Goal: Task Accomplishment & Management: Manage account settings

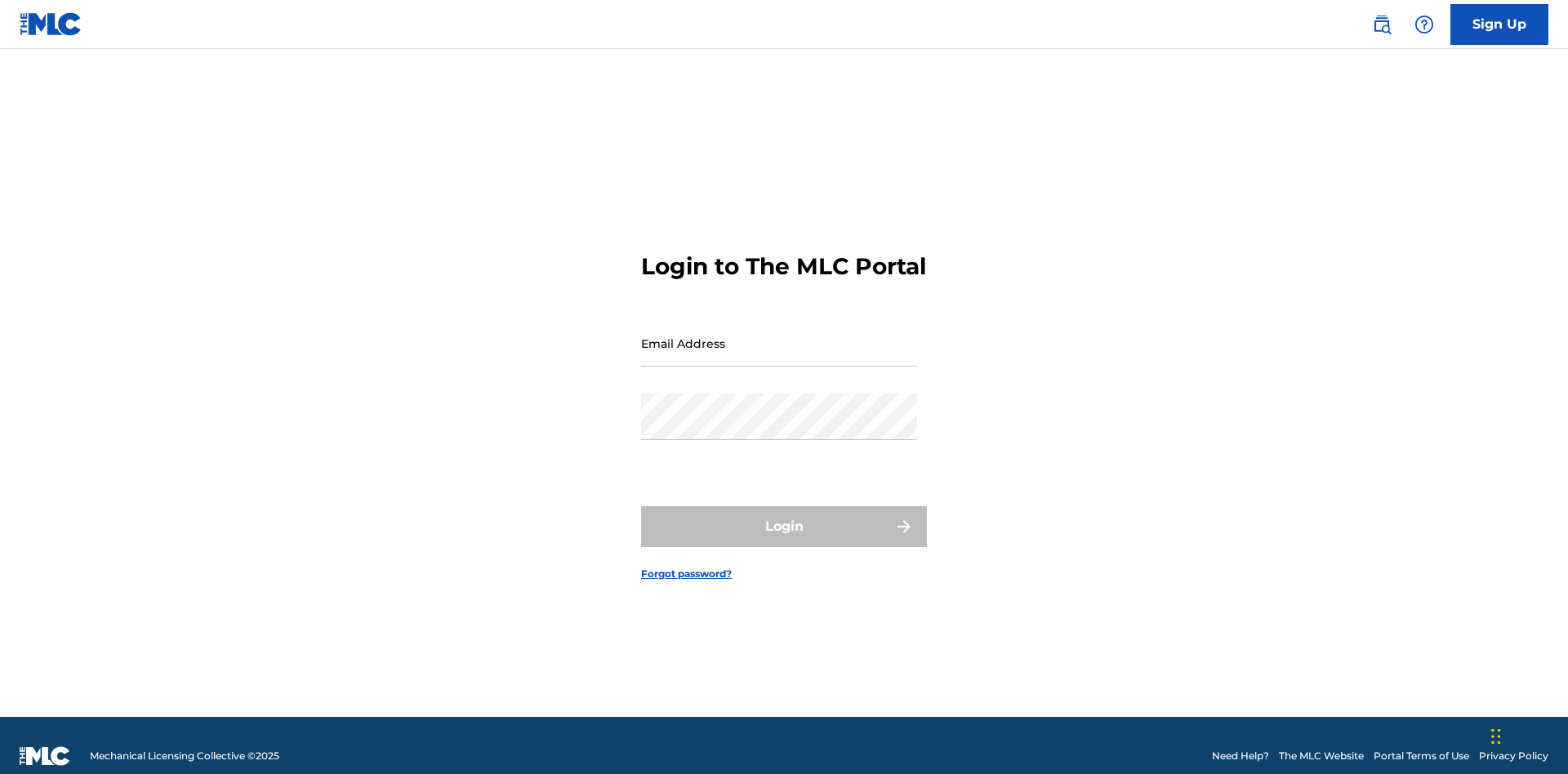
scroll to position [21, 0]
click at [779, 335] on input "Email Address" at bounding box center [778, 343] width 276 height 46
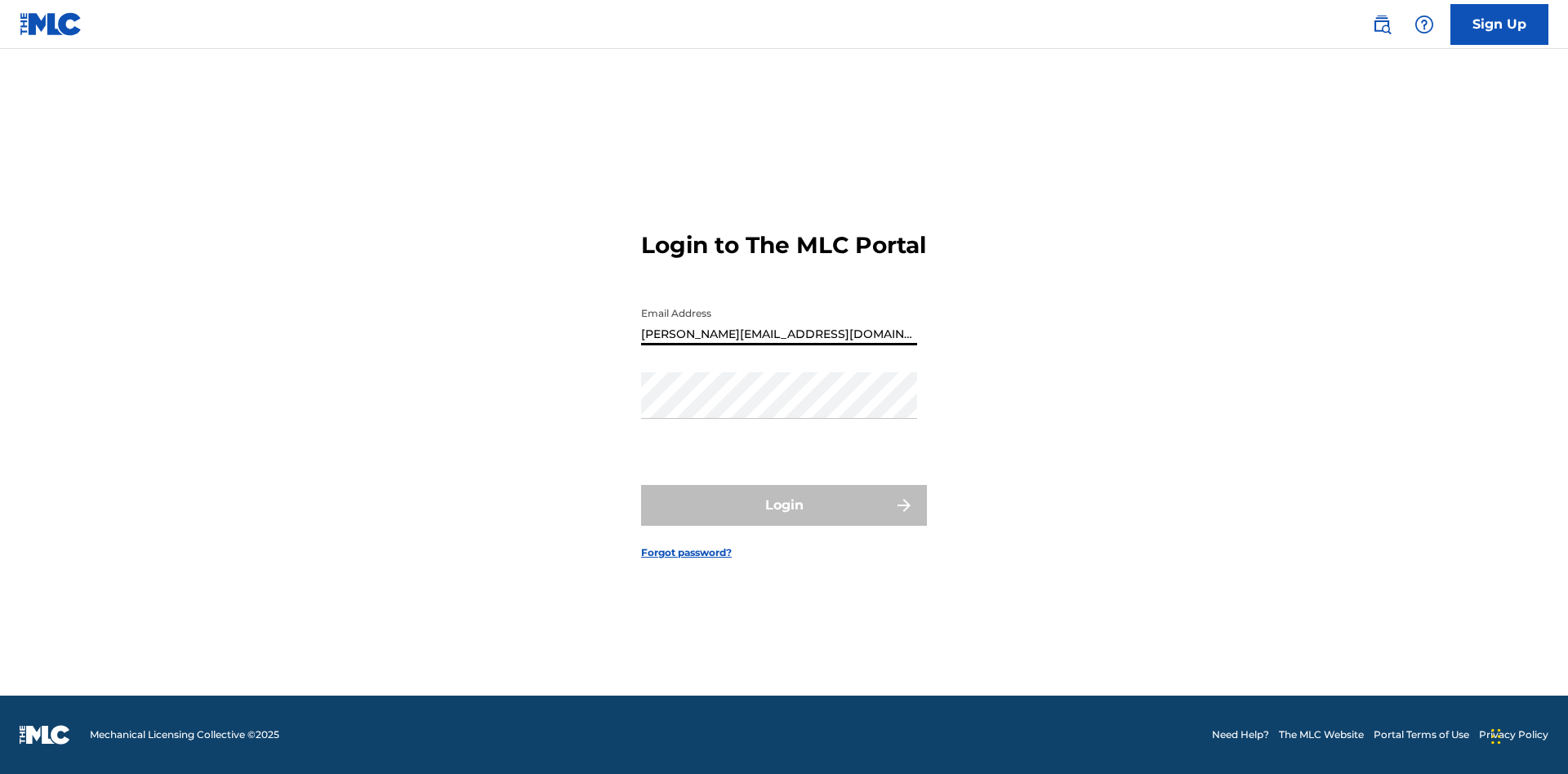
type input "[PERSON_NAME][EMAIL_ADDRESS][DOMAIN_NAME]"
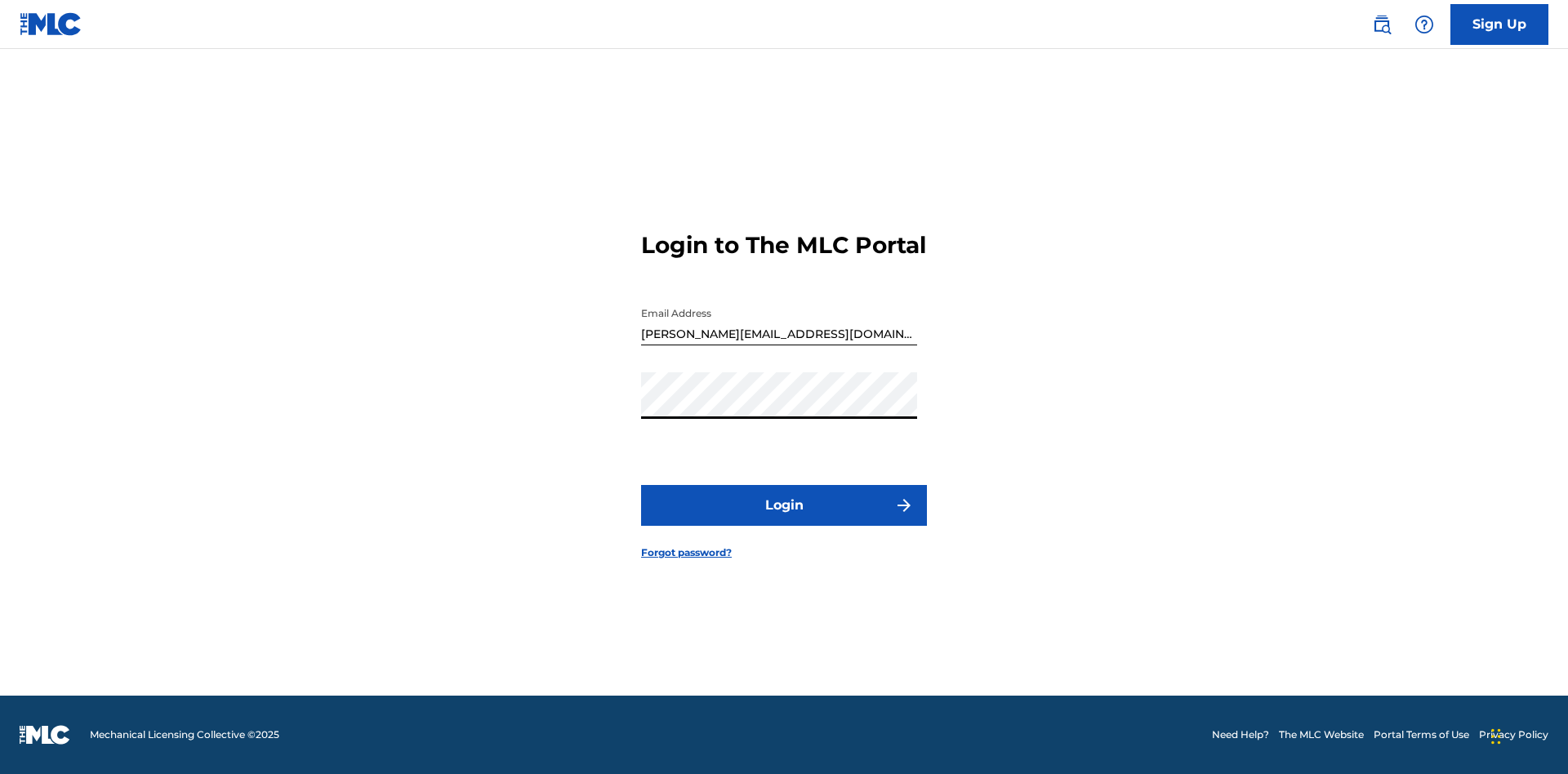
click at [784, 520] on button "Login" at bounding box center [783, 505] width 285 height 40
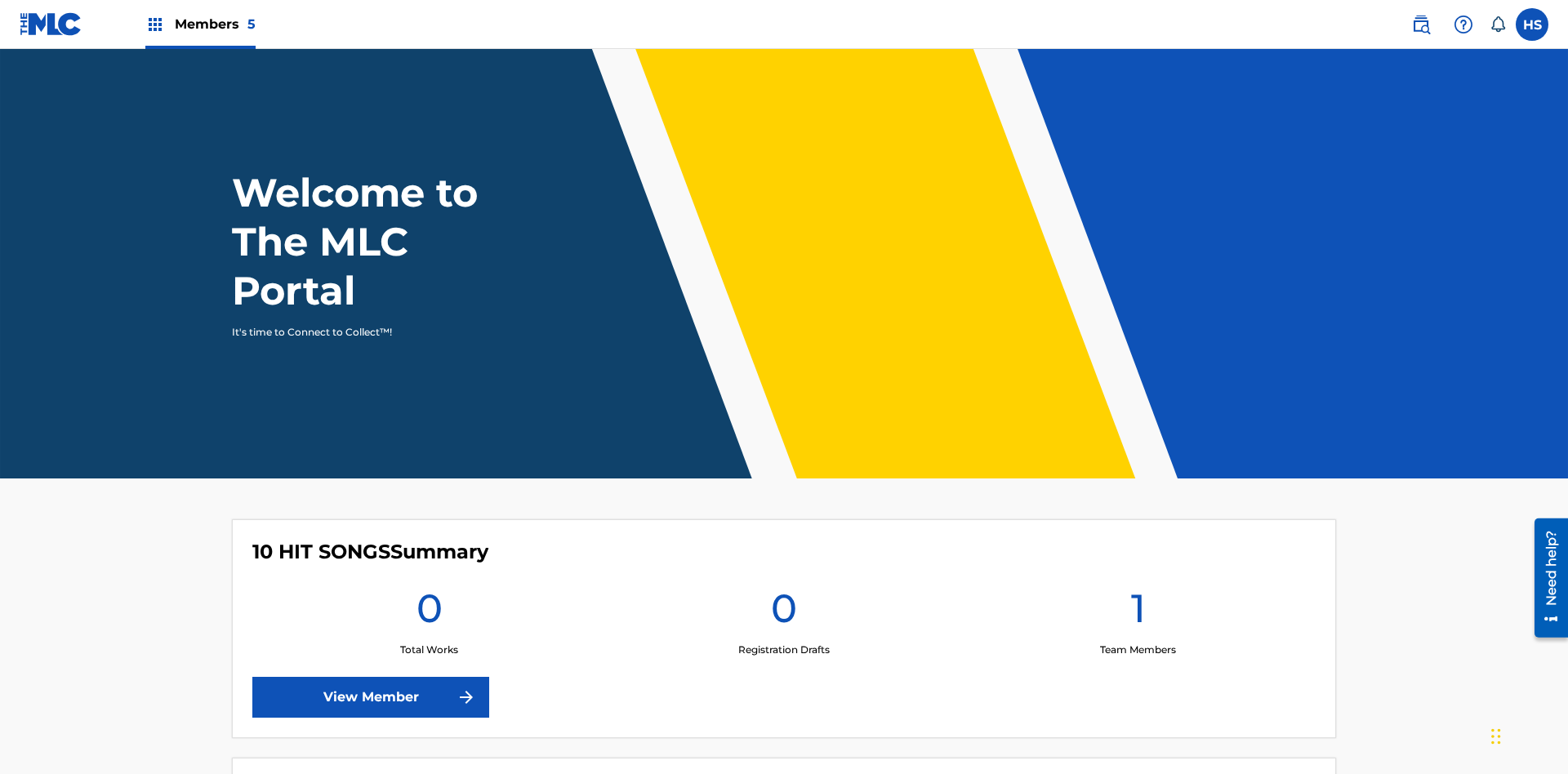
click at [199, 24] on span "Members 5" at bounding box center [215, 24] width 81 height 19
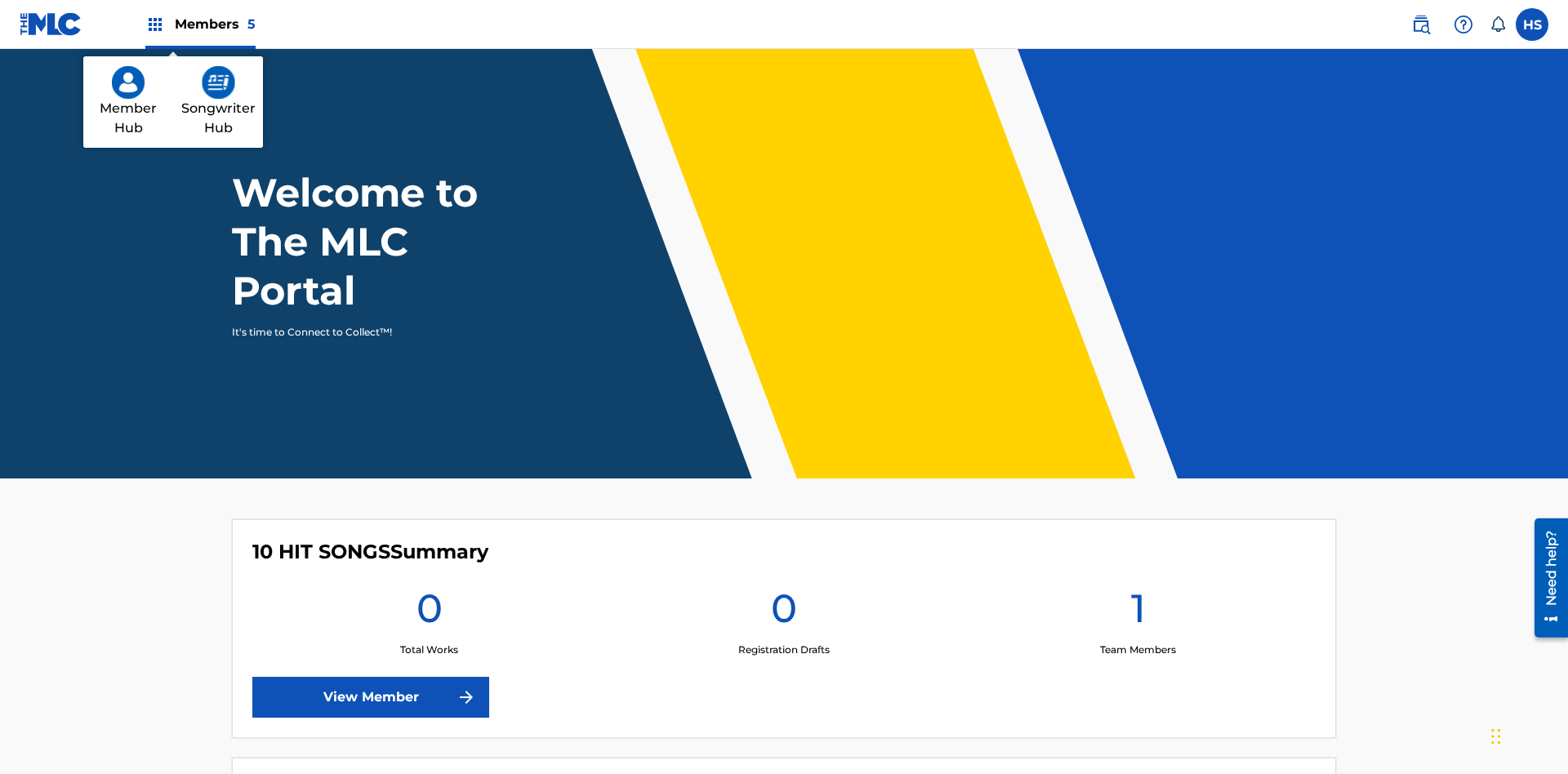
click at [218, 83] on img at bounding box center [218, 83] width 34 height 33
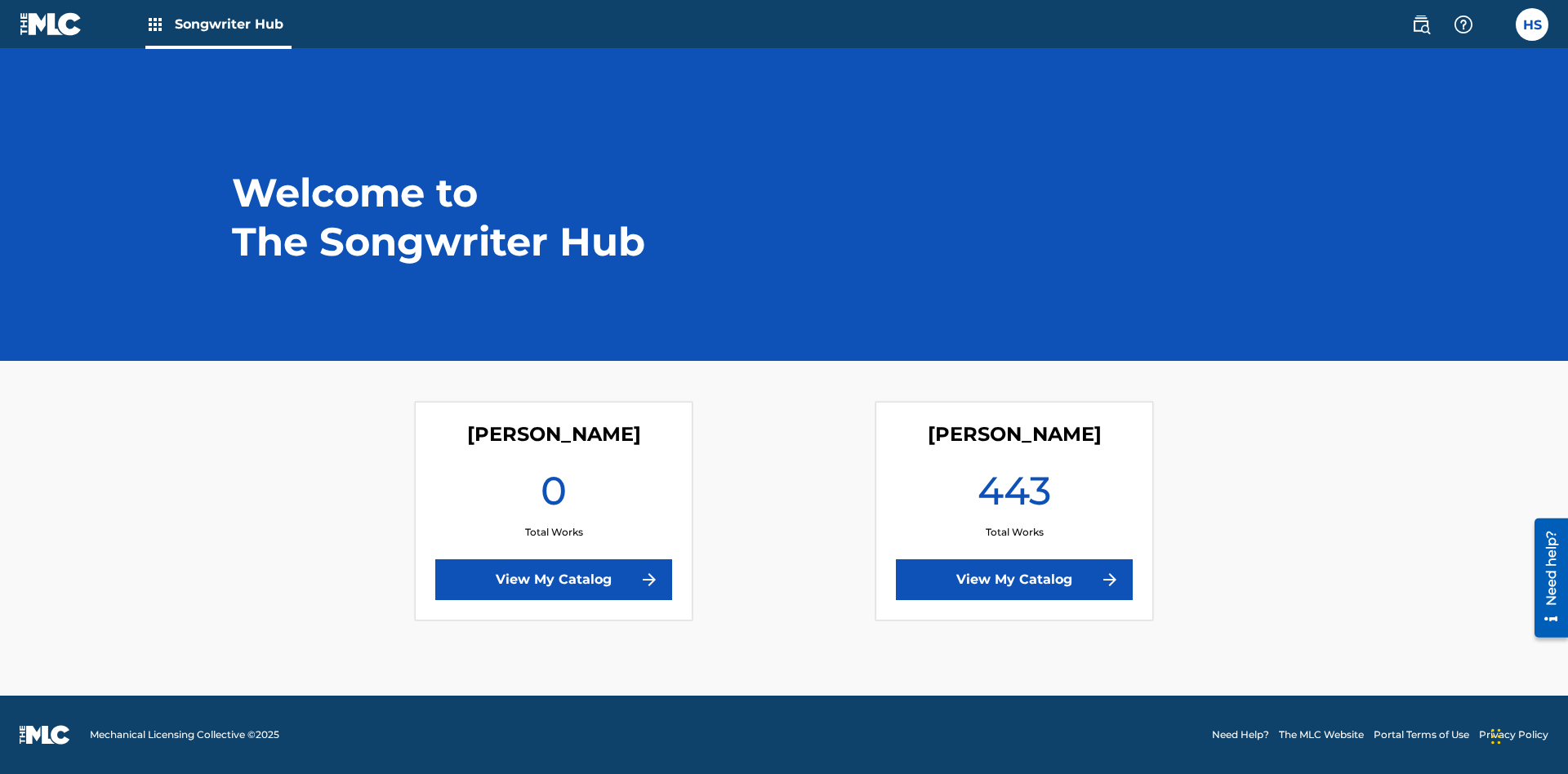
click at [553, 579] on link "View My Catalog" at bounding box center [553, 579] width 236 height 40
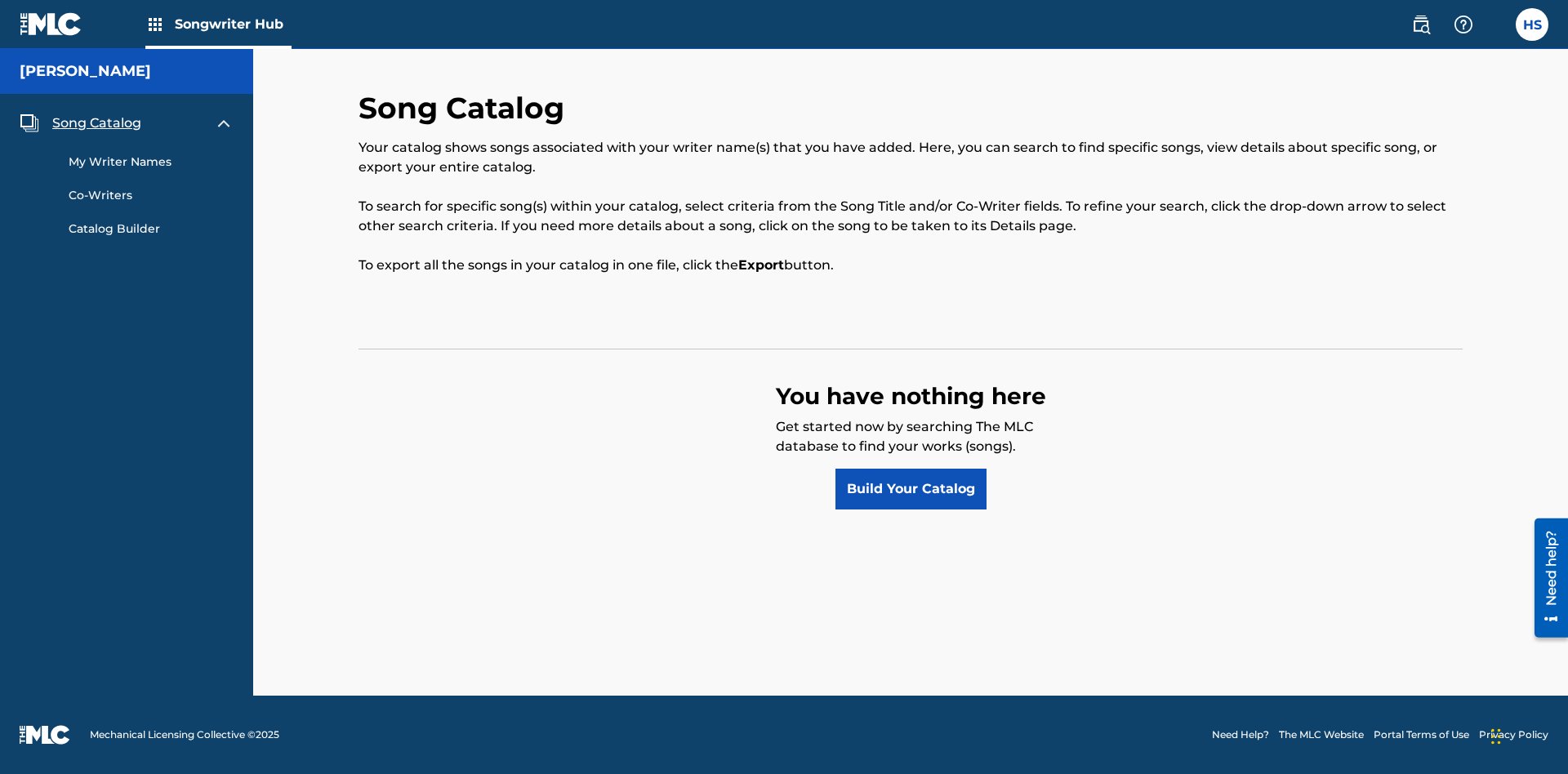
click at [96, 123] on span "Song Catalog" at bounding box center [96, 123] width 89 height 19
click at [911, 489] on link "Build Your Catalog" at bounding box center [910, 489] width 151 height 40
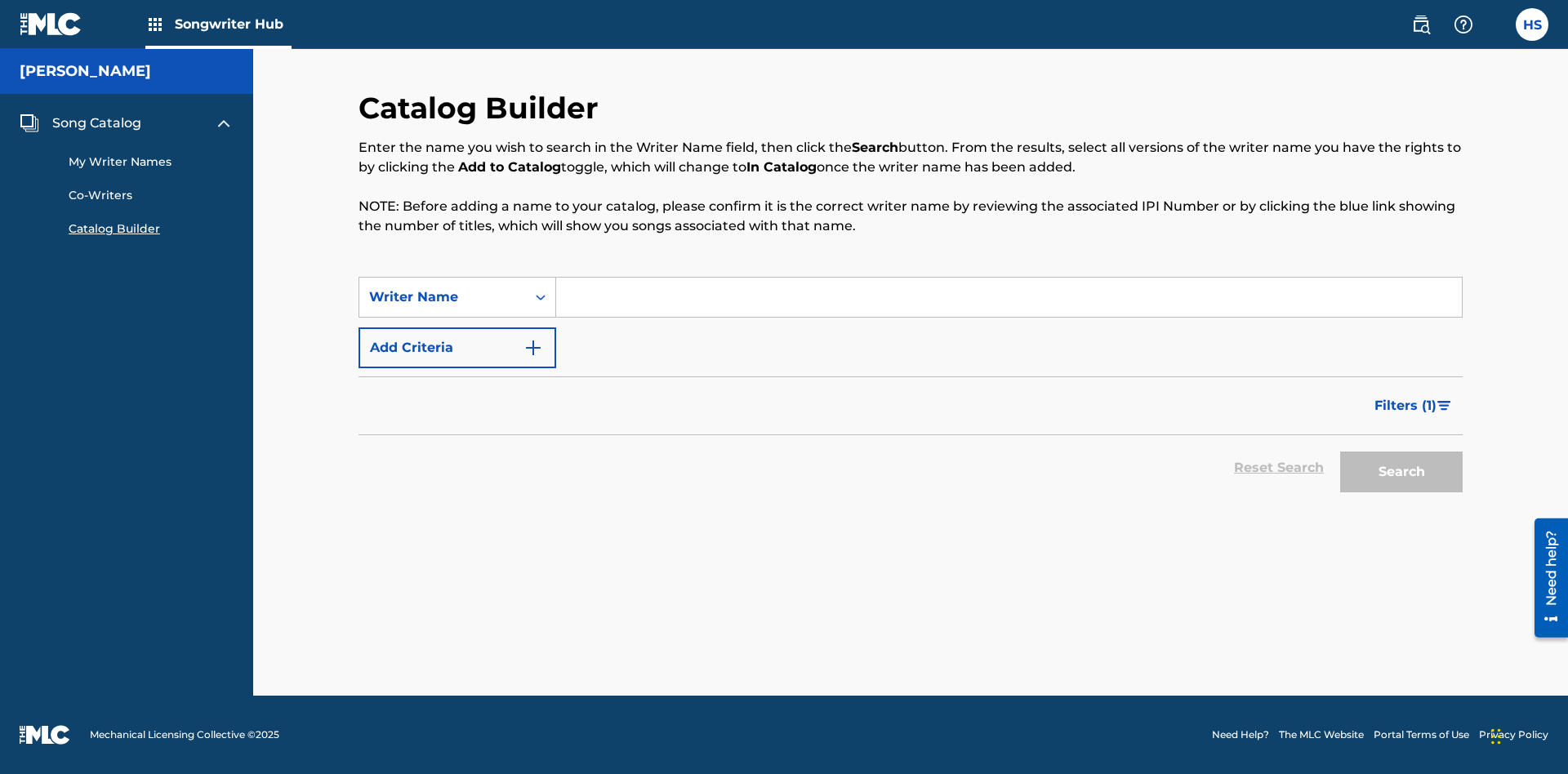
click at [457, 348] on button "Add Criteria" at bounding box center [457, 348] width 198 height 40
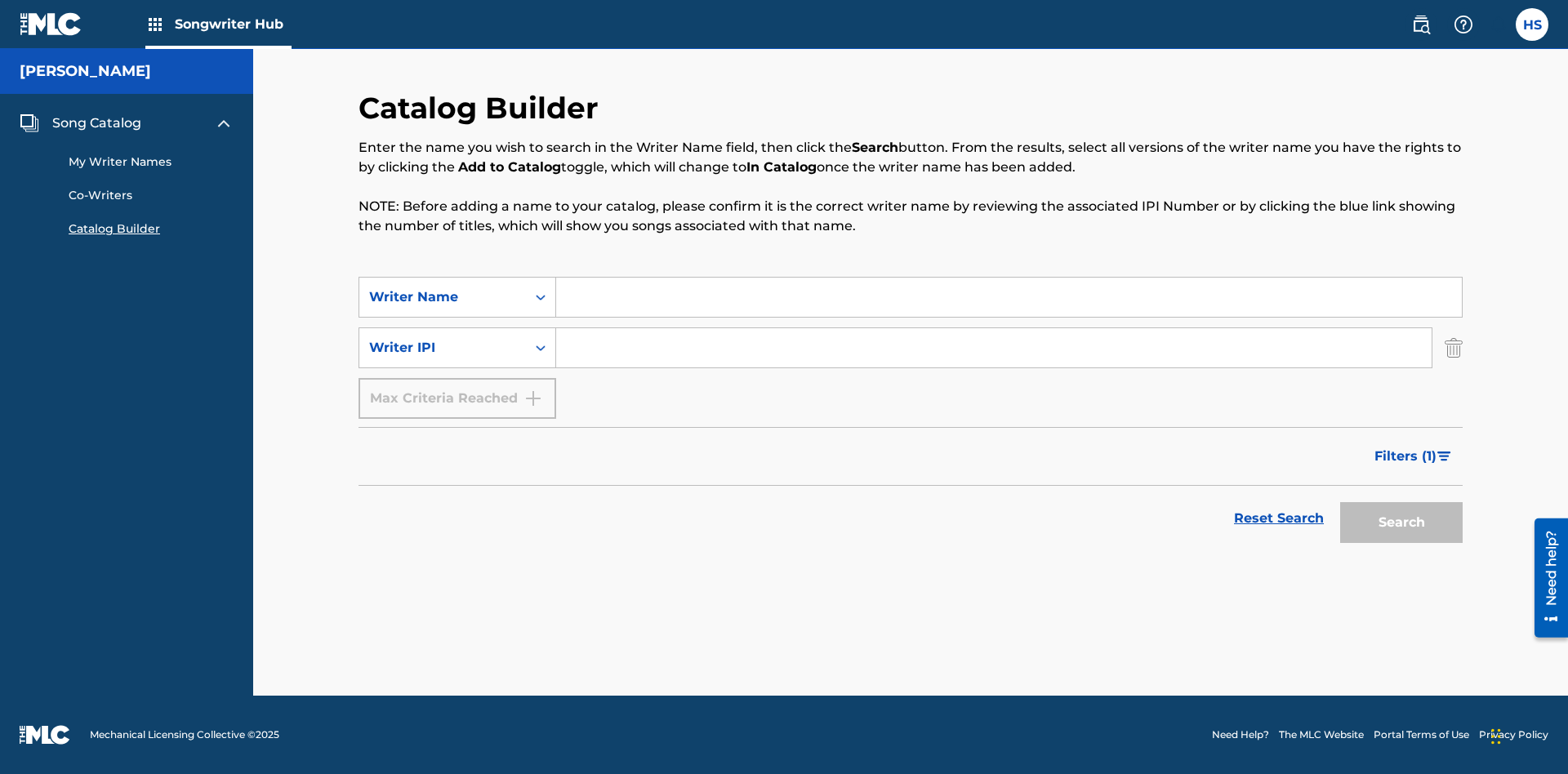
click at [1009, 297] on input "Search Form" at bounding box center [1009, 297] width 906 height 39
type input "NATALIE NICOLE HEMBY"
click at [993, 348] on input "Search Form" at bounding box center [993, 348] width 875 height 39
type input "00196748412"
click at [1401, 522] on button "Search" at bounding box center [1401, 522] width 122 height 40
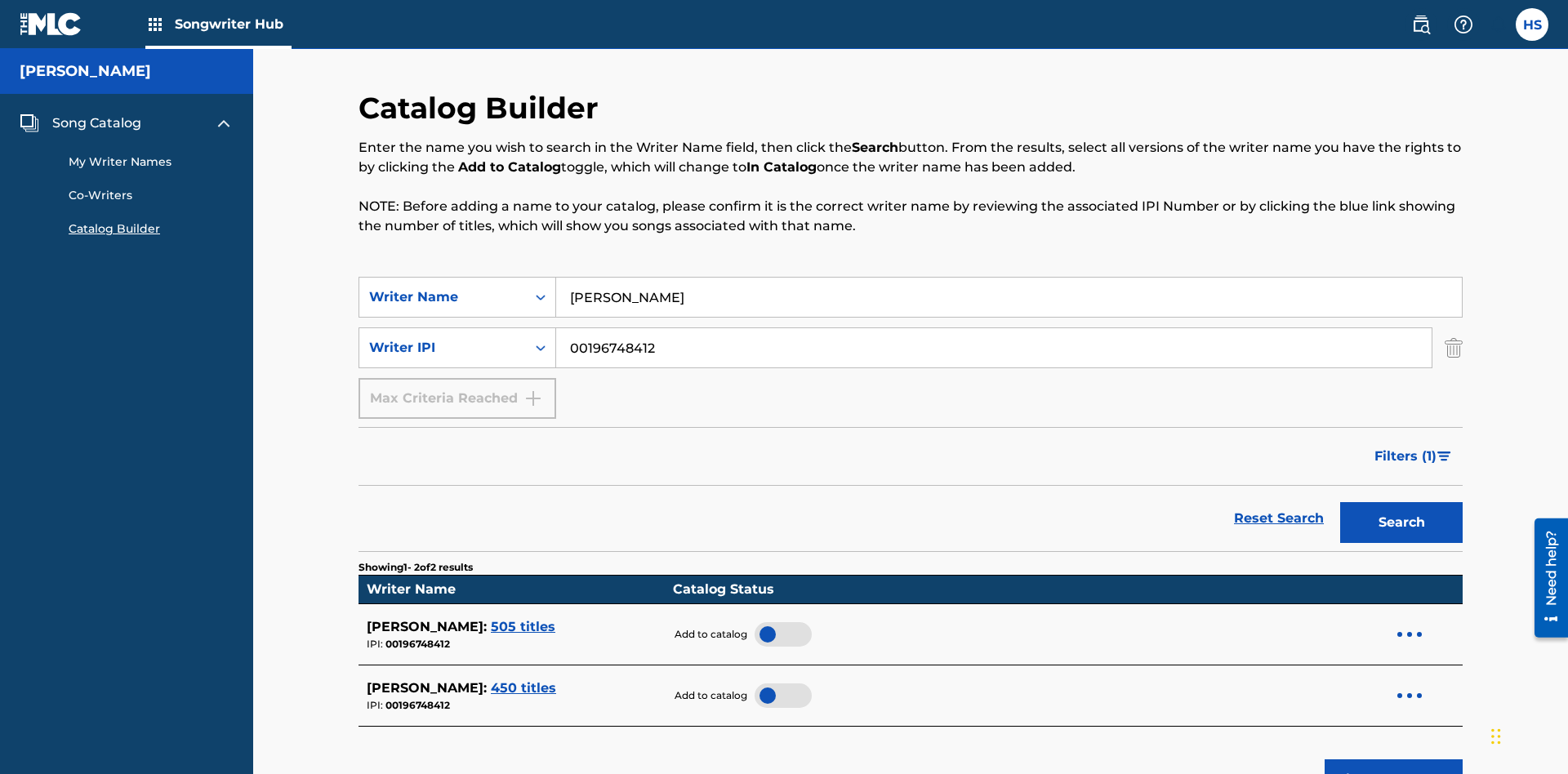
scroll to position [262, 0]
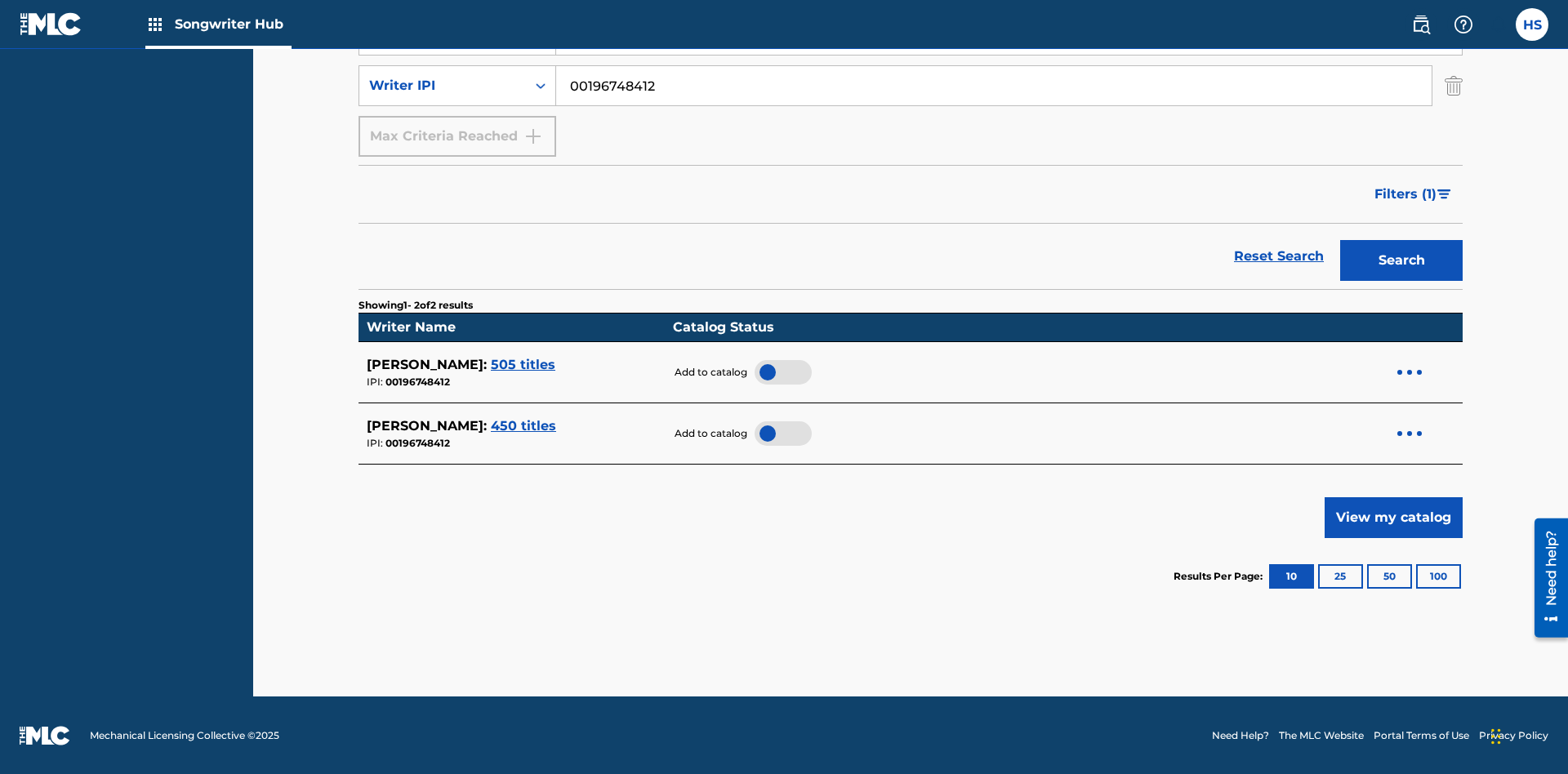
click at [775, 372] on div at bounding box center [782, 372] width 57 height 24
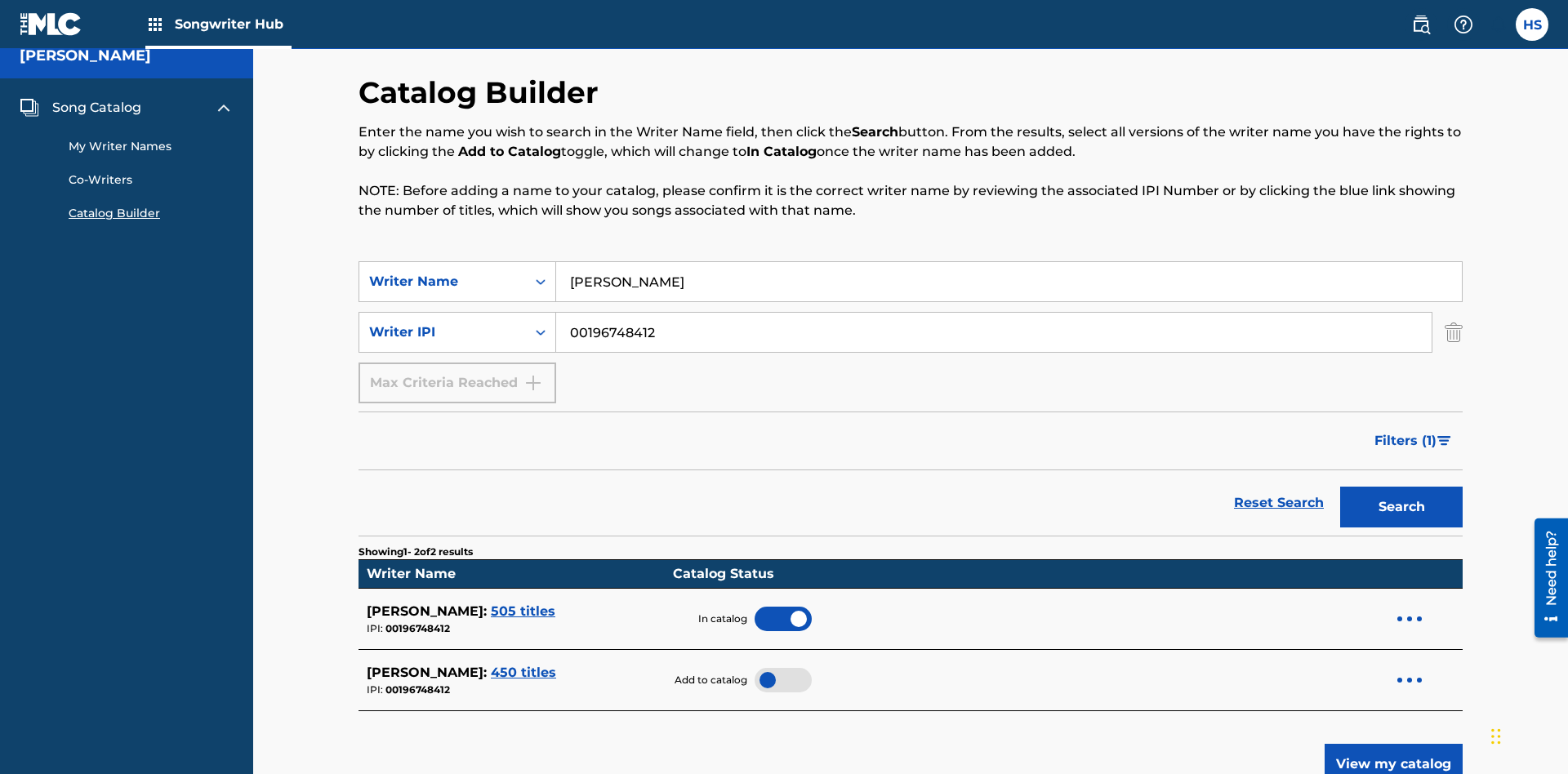
click at [96, 108] on span "Song Catalog" at bounding box center [96, 108] width 89 height 19
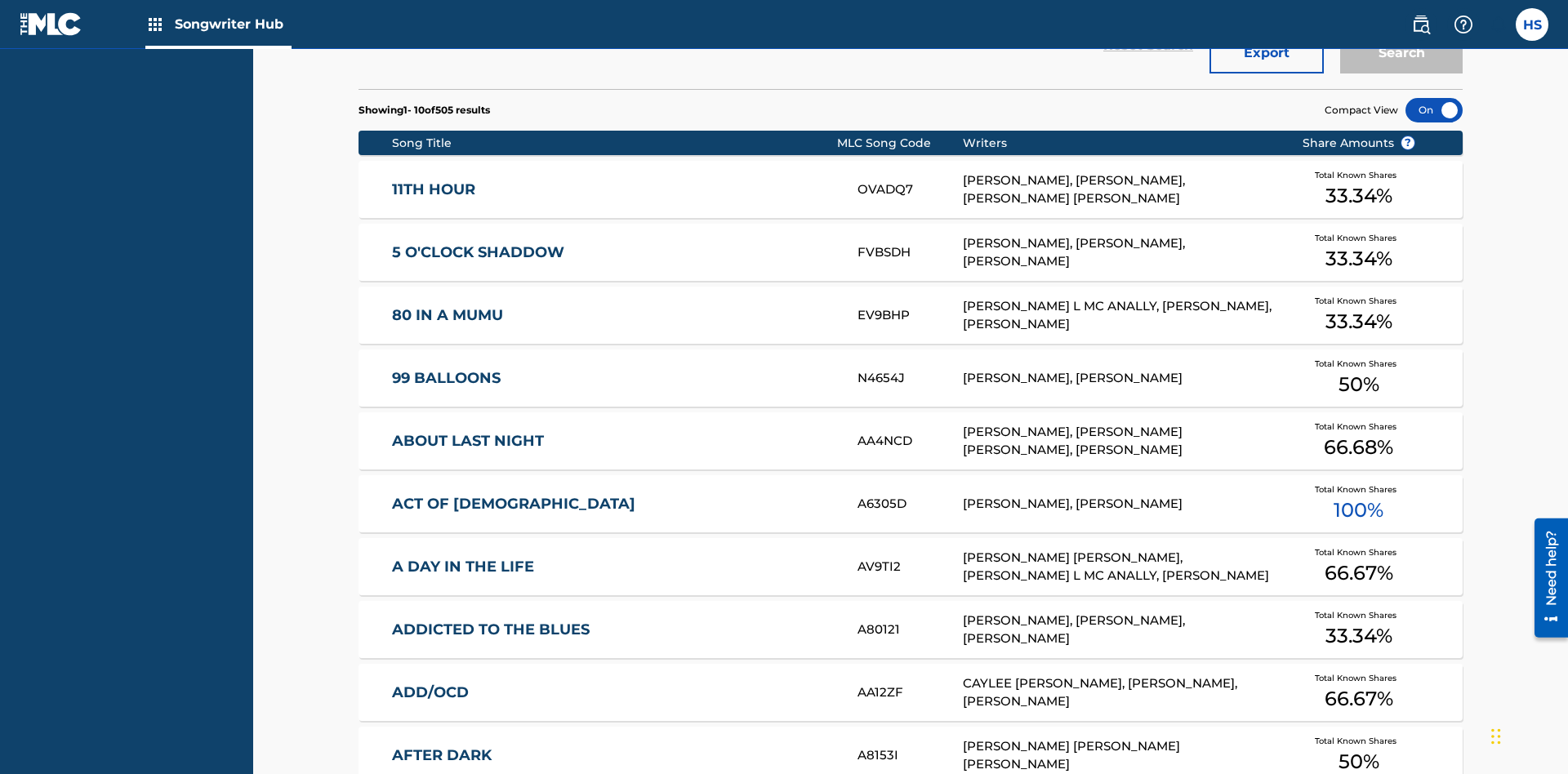
scroll to position [514, 0]
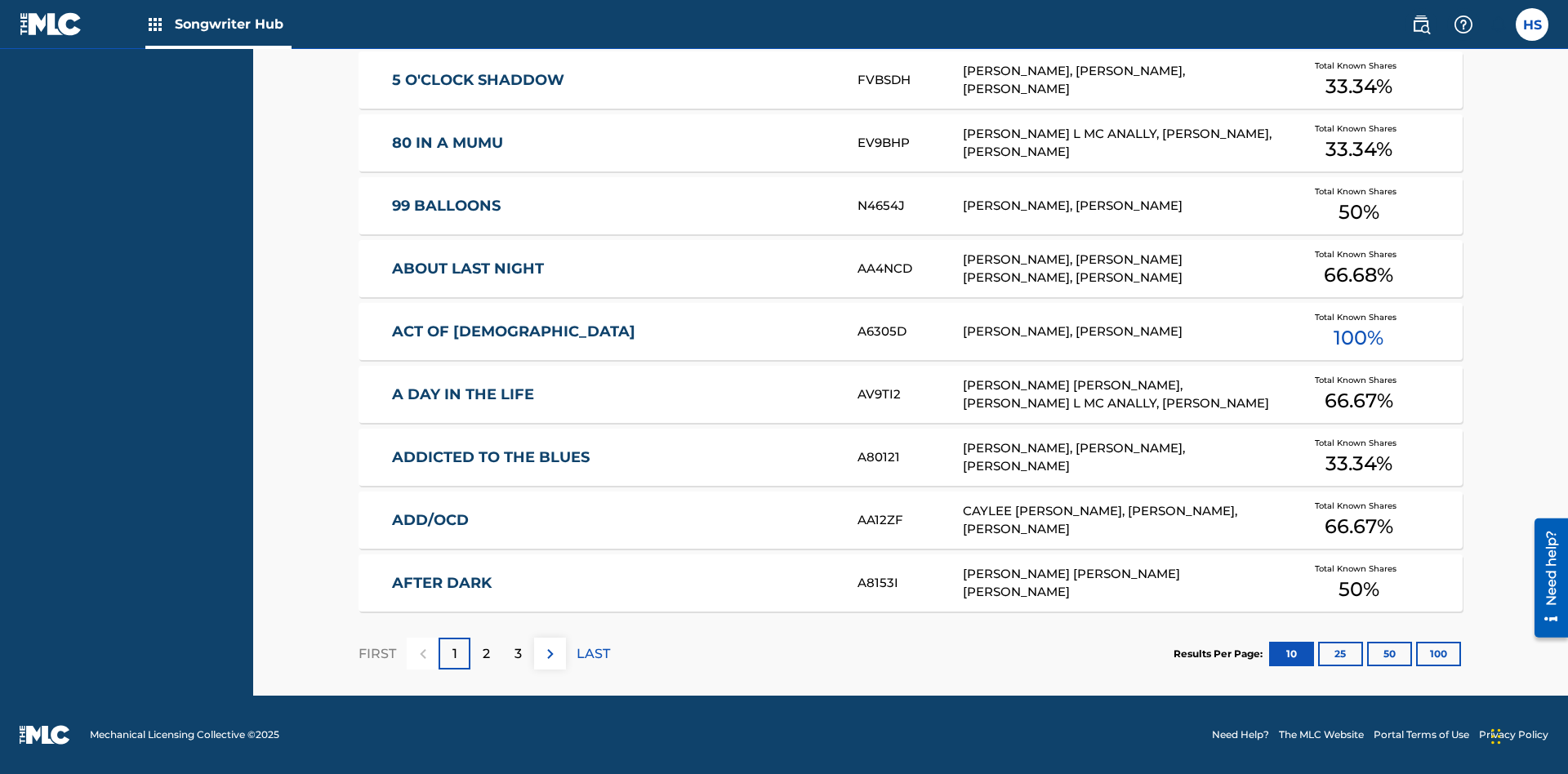
click at [1416, 653] on button "100" at bounding box center [1438, 653] width 45 height 24
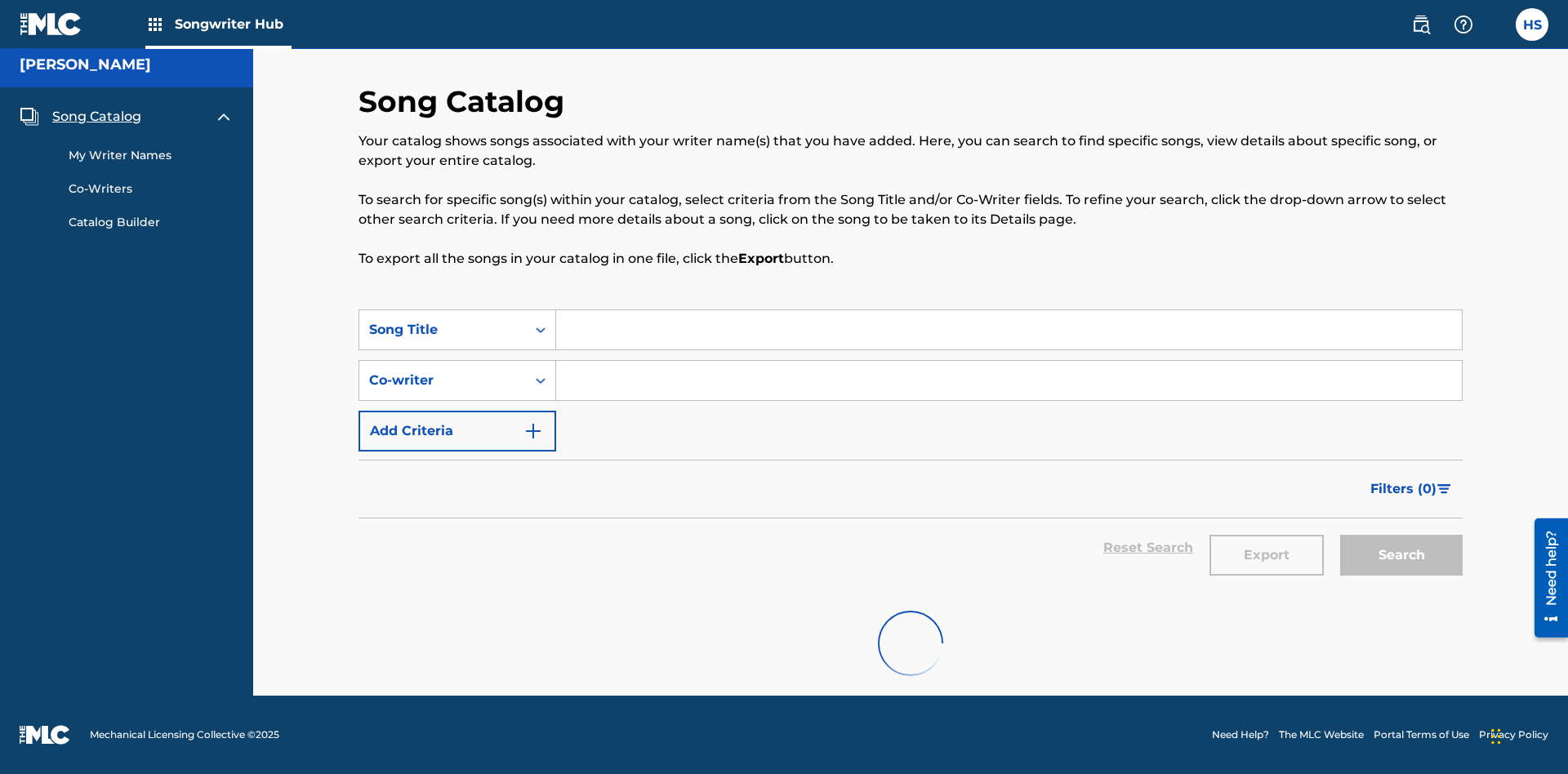
scroll to position [7, 0]
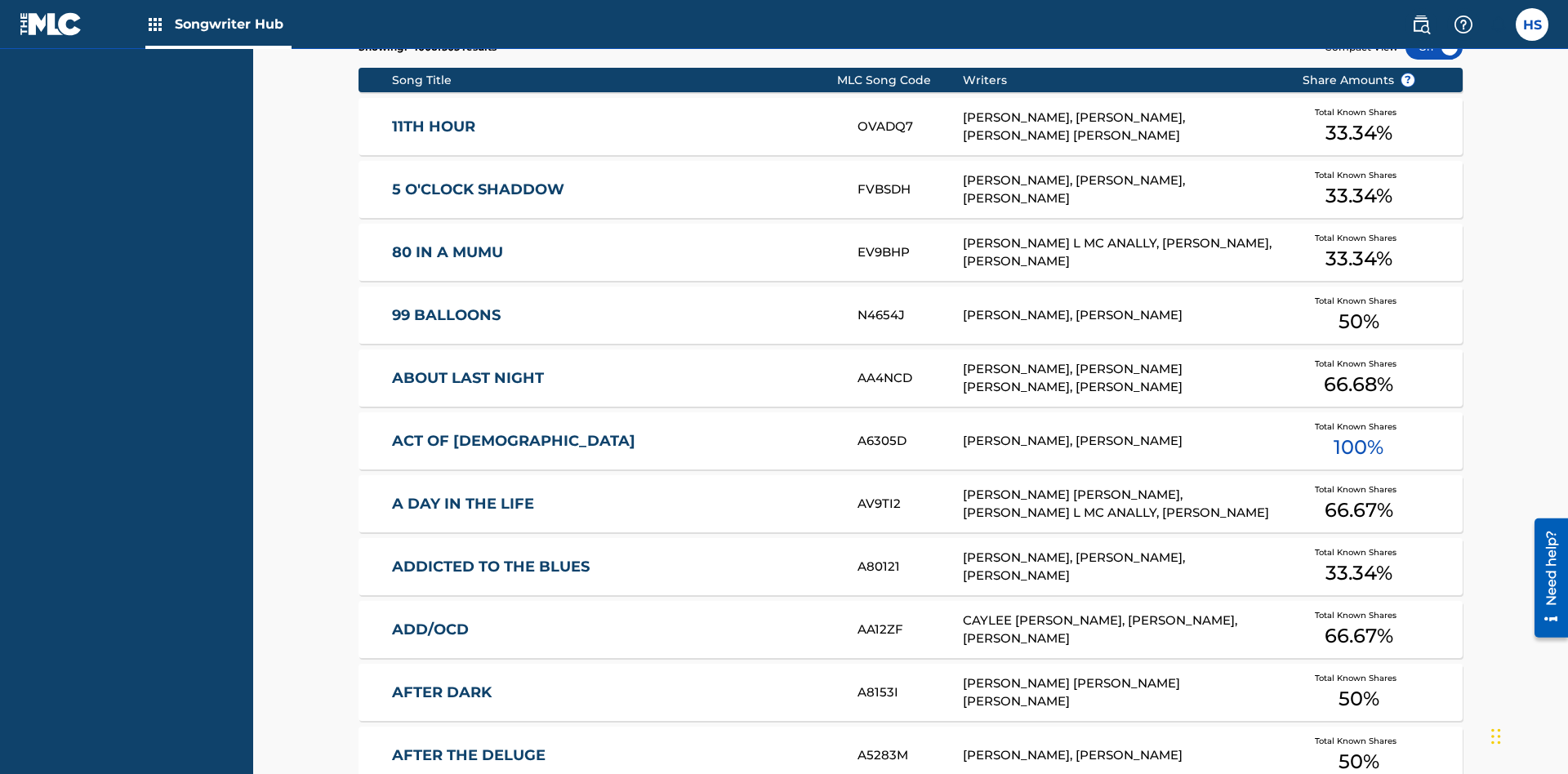
scroll to position [514, 0]
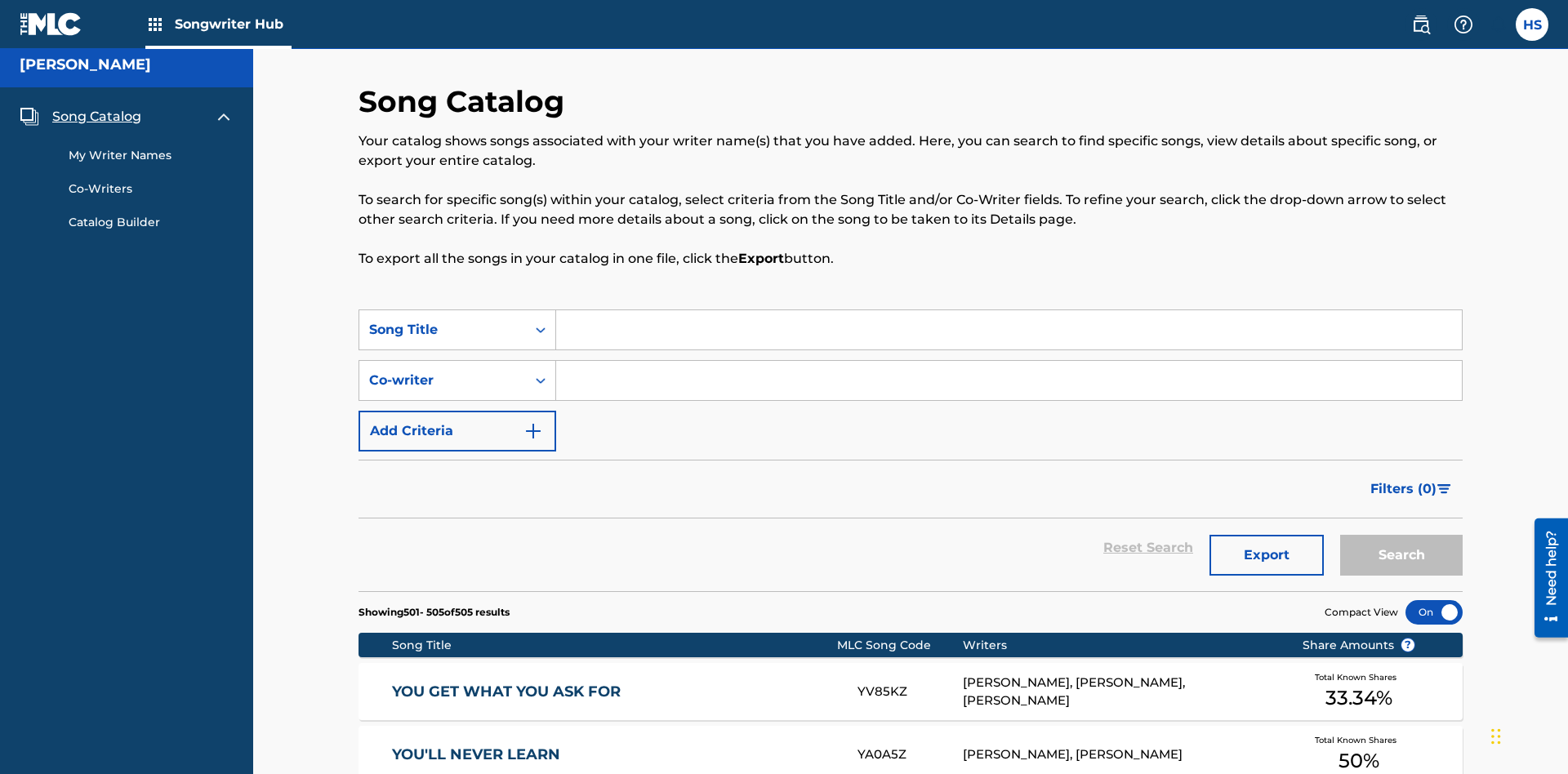
scroll to position [367, 0]
